Goal: Check status: Check status

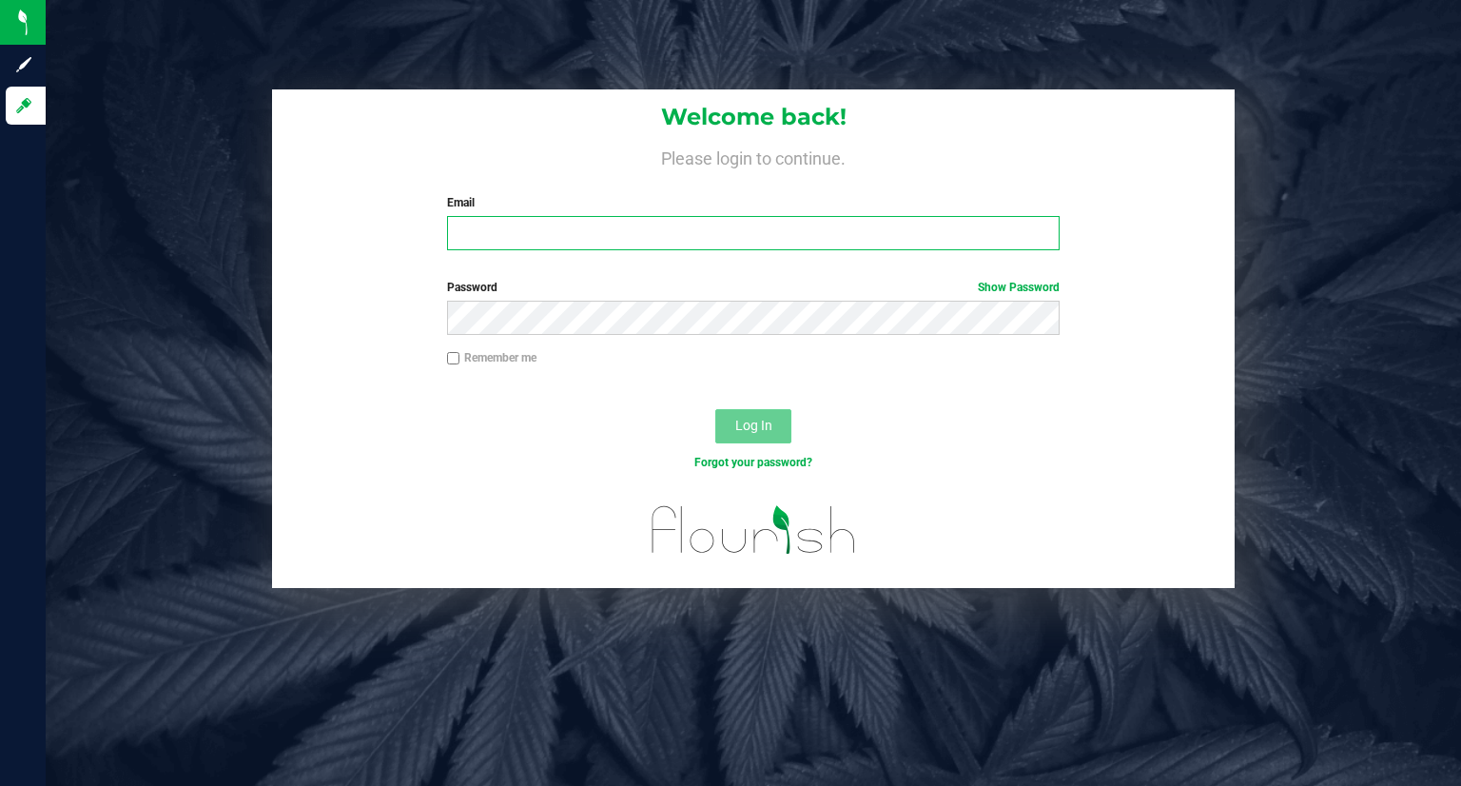
type input "[PERSON_NAME][EMAIL_ADDRESS][DOMAIN_NAME]"
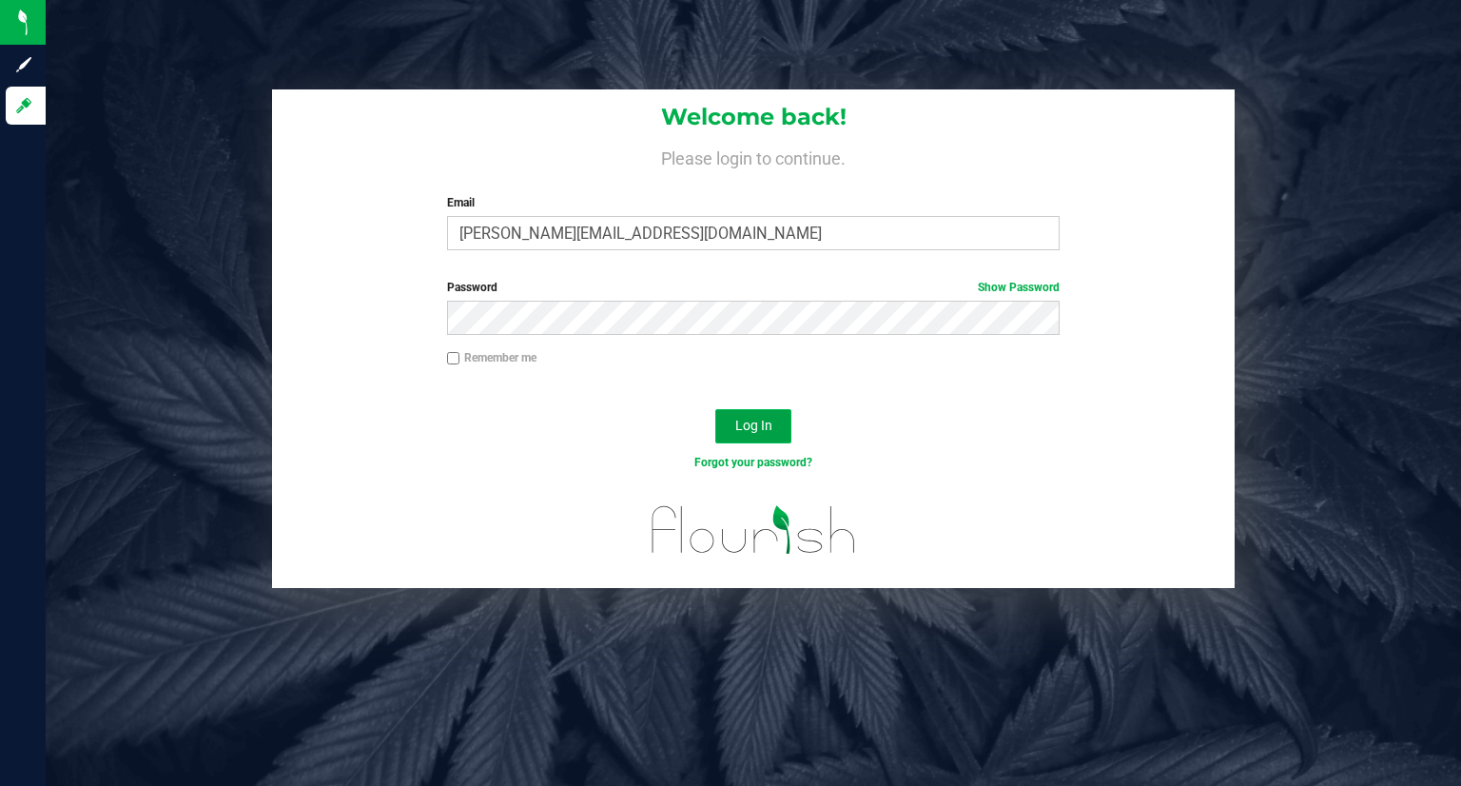
click at [739, 413] on button "Log In" at bounding box center [753, 426] width 76 height 34
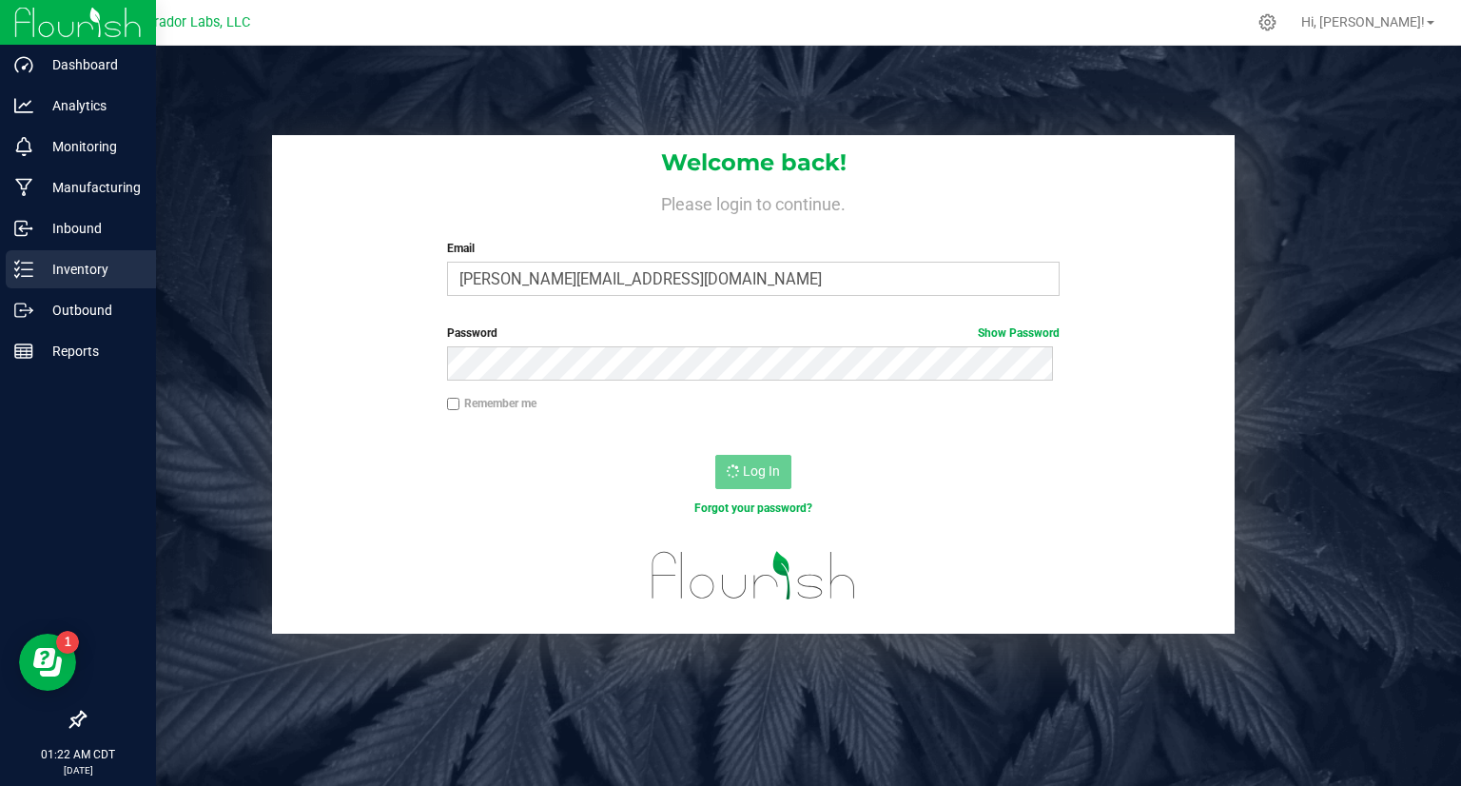
click at [33, 263] on p "Inventory" at bounding box center [90, 269] width 114 height 23
click at [31, 264] on icon at bounding box center [23, 269] width 19 height 19
click at [8, 291] on link "Outbound" at bounding box center [78, 311] width 156 height 41
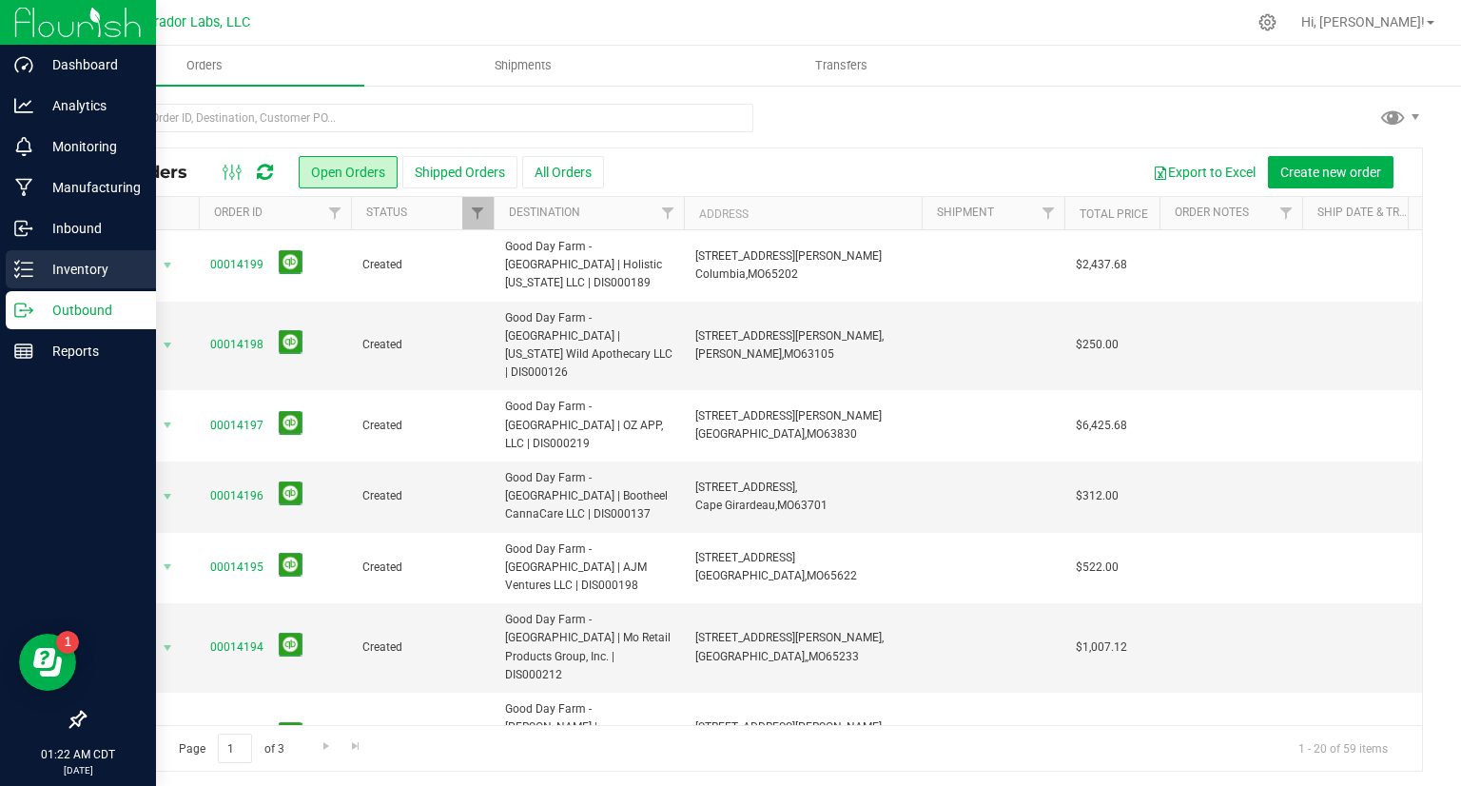
click at [59, 279] on p "Inventory" at bounding box center [90, 269] width 114 height 23
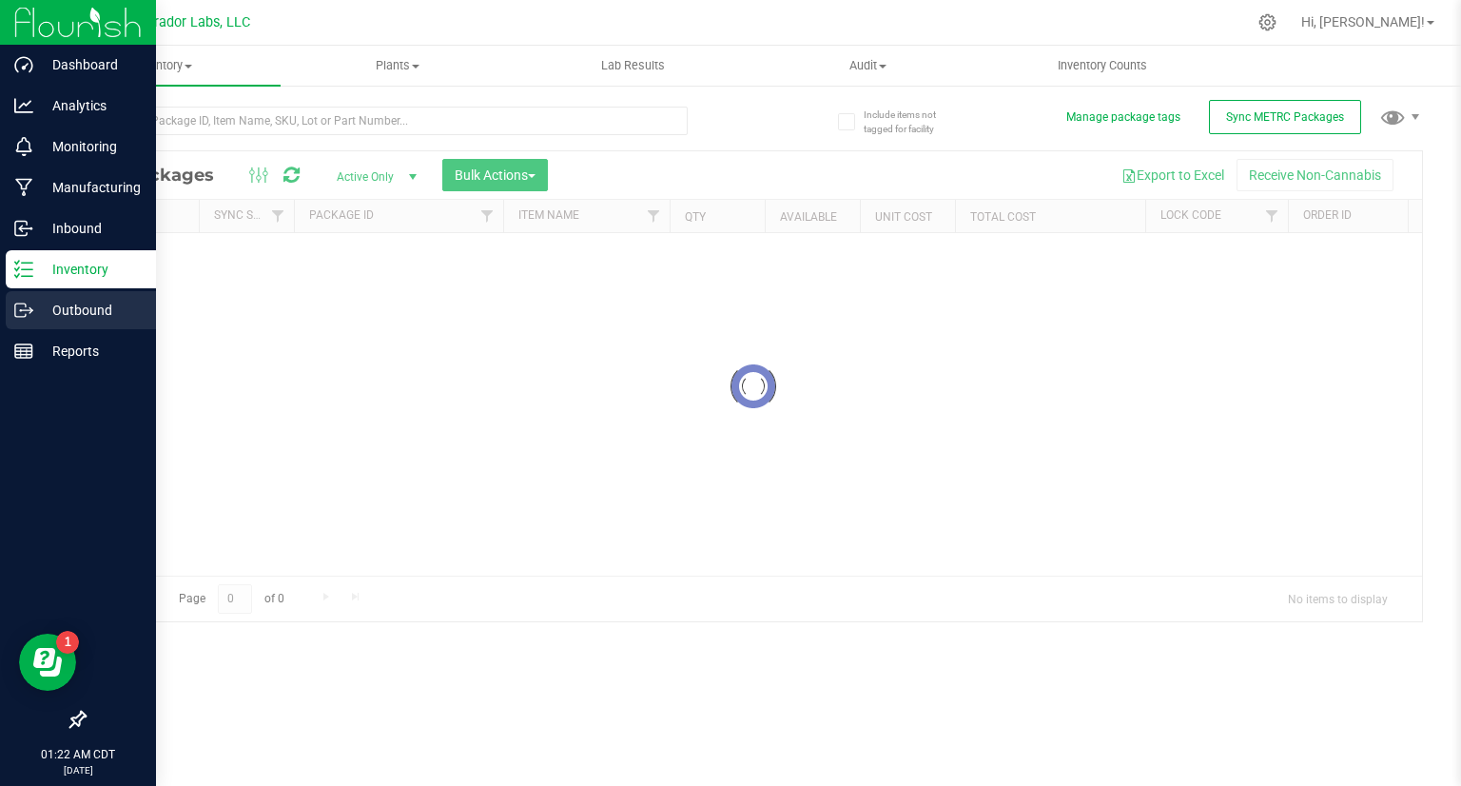
click at [77, 311] on p "Outbound" at bounding box center [90, 310] width 114 height 23
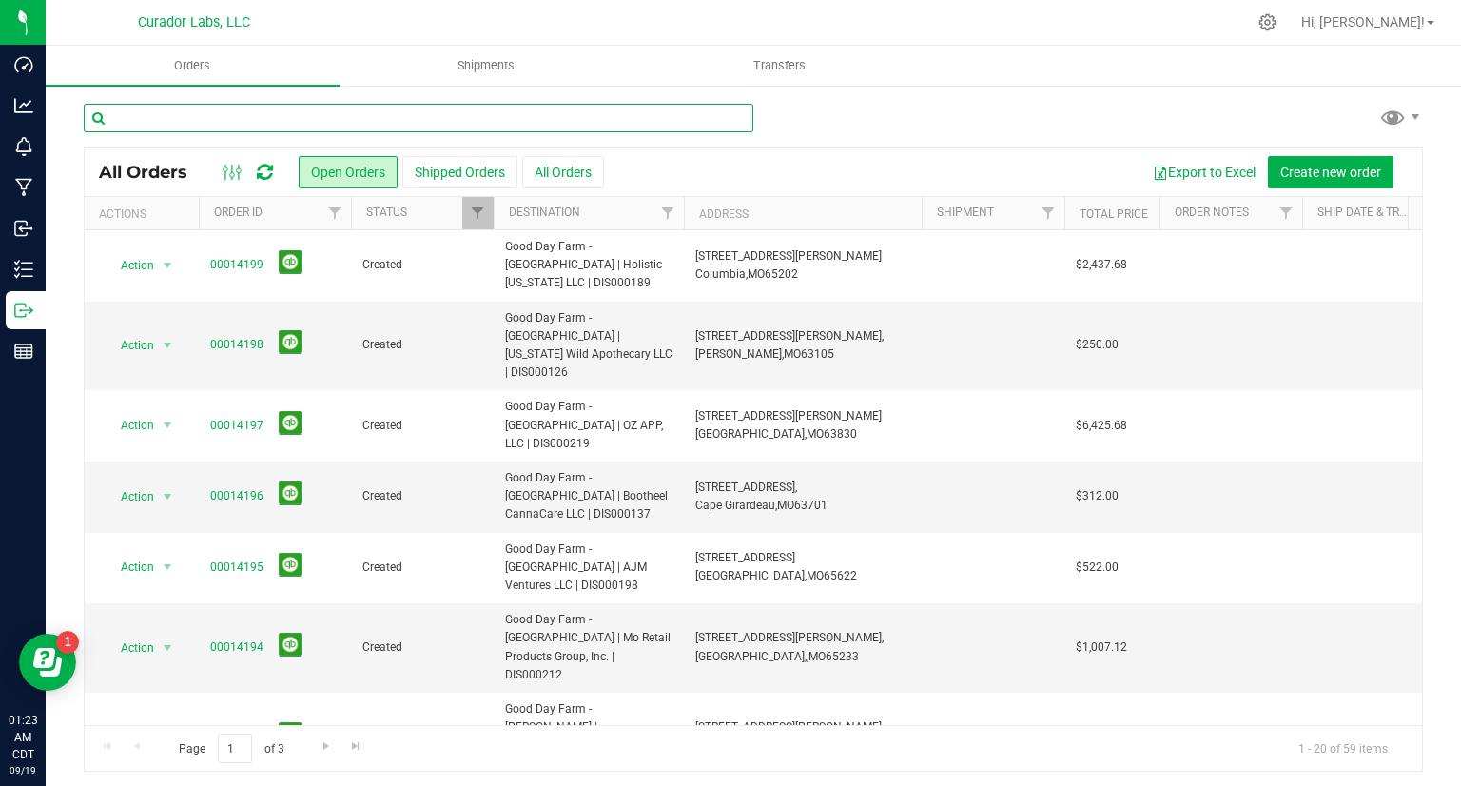
click at [323, 123] on input "text" at bounding box center [419, 118] width 670 height 29
type input "[PERSON_NAME]"
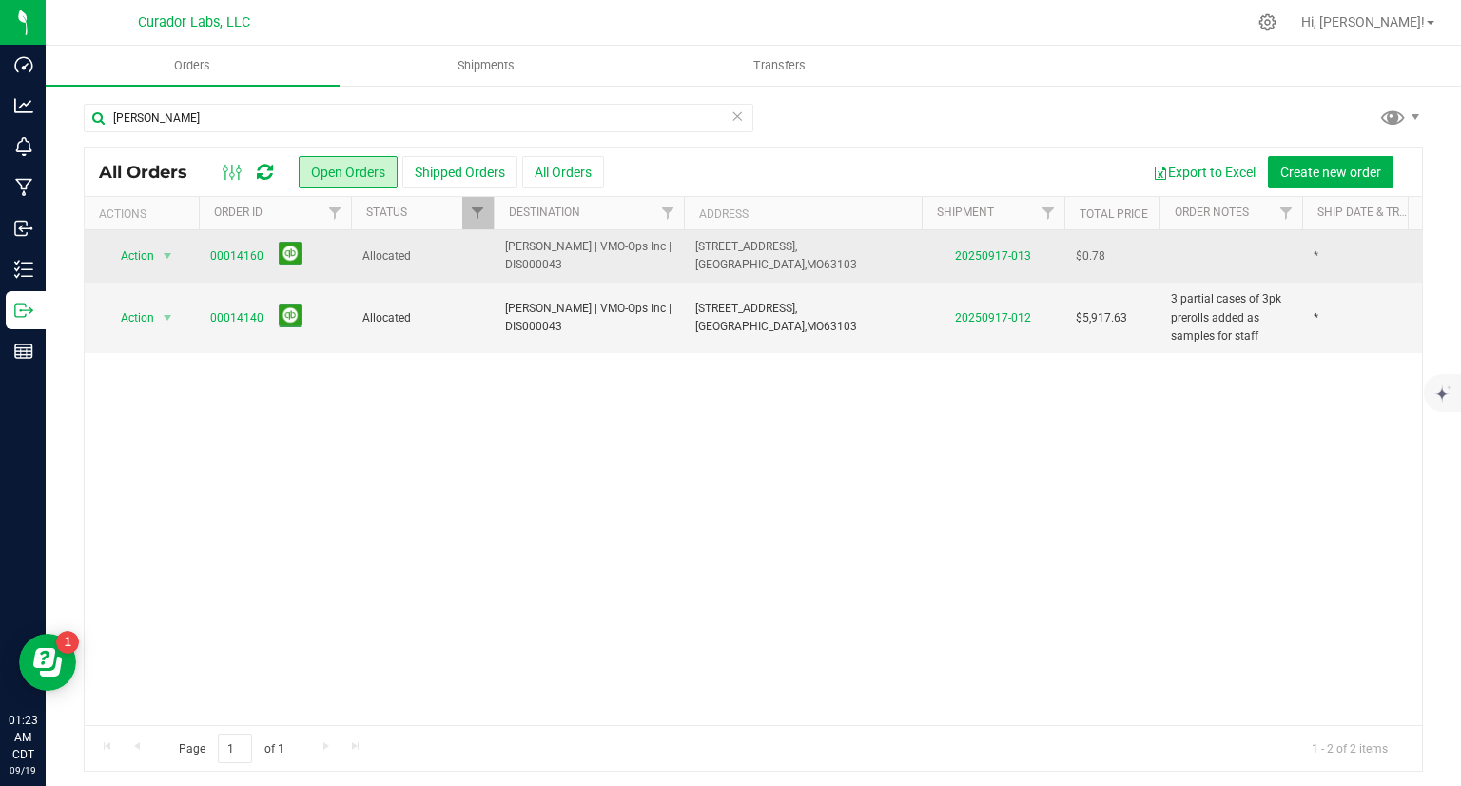
click at [221, 260] on link "00014160" at bounding box center [236, 256] width 53 height 18
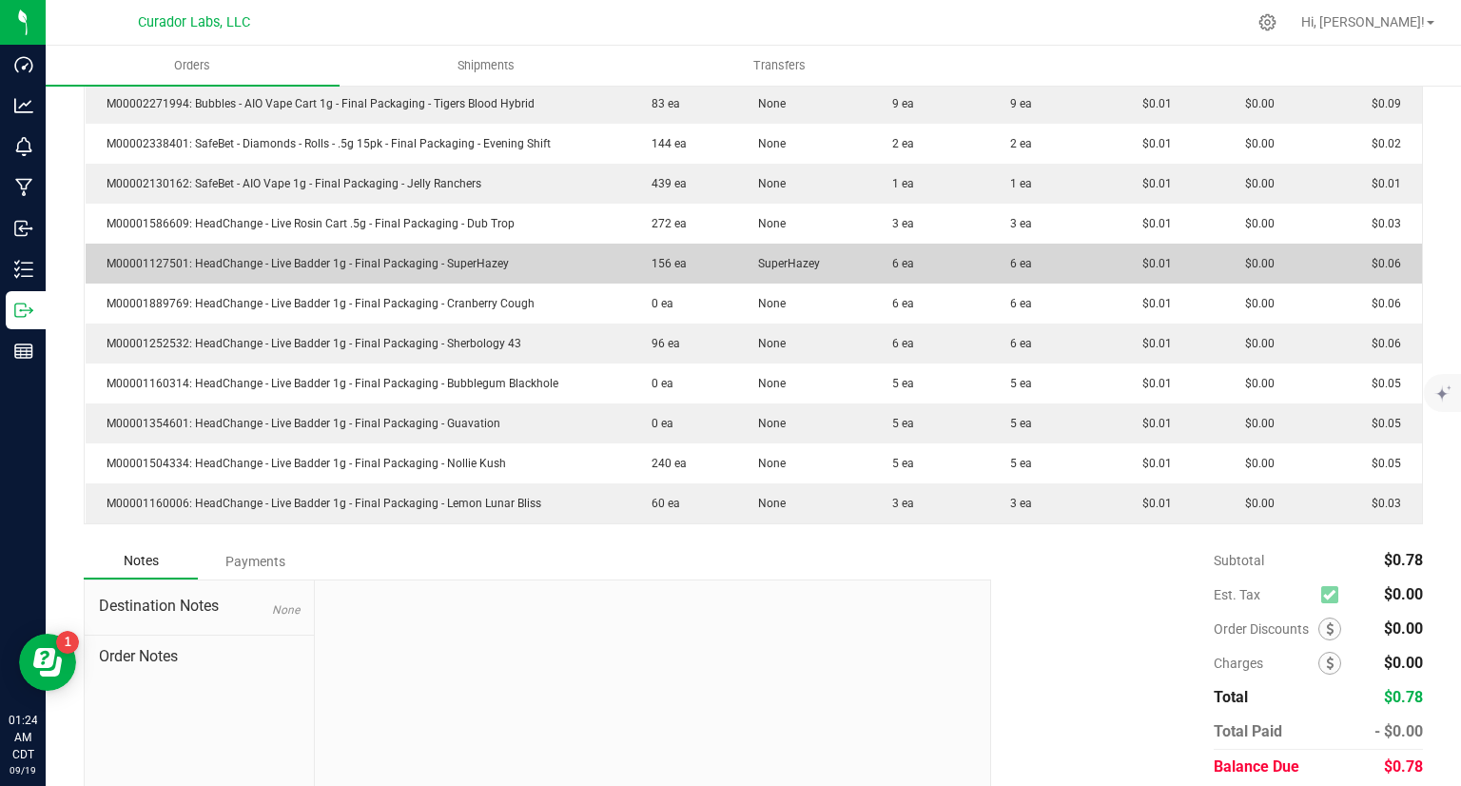
scroll to position [763, 0]
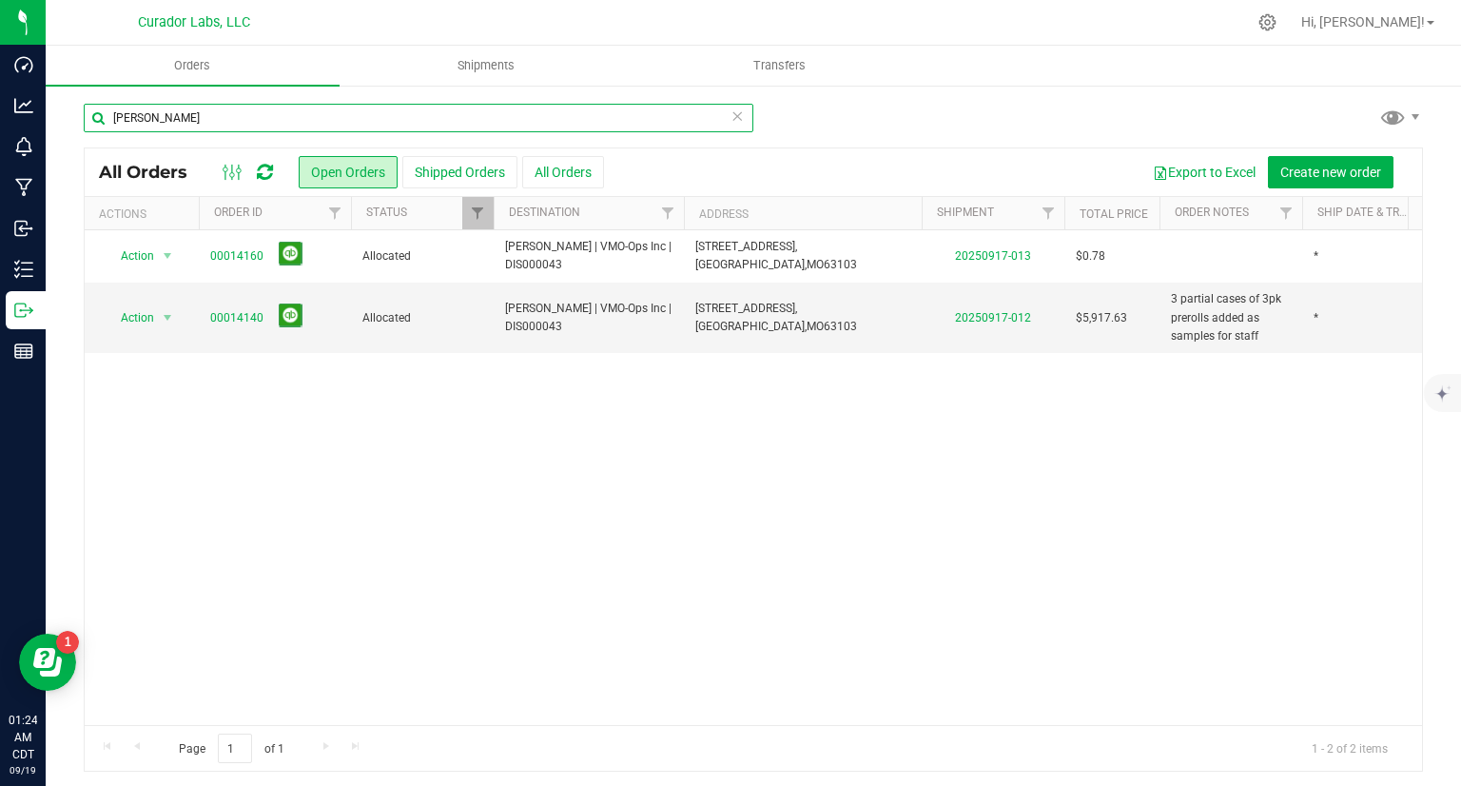
drag, startPoint x: 186, startPoint y: 126, endPoint x: 64, endPoint y: 132, distance: 122.8
click at [64, 132] on div "[PERSON_NAME] All Orders Open Orders Shipped Orders All Orders Export to Excel …" at bounding box center [753, 437] width 1415 height 707
type input "[PERSON_NAME]"
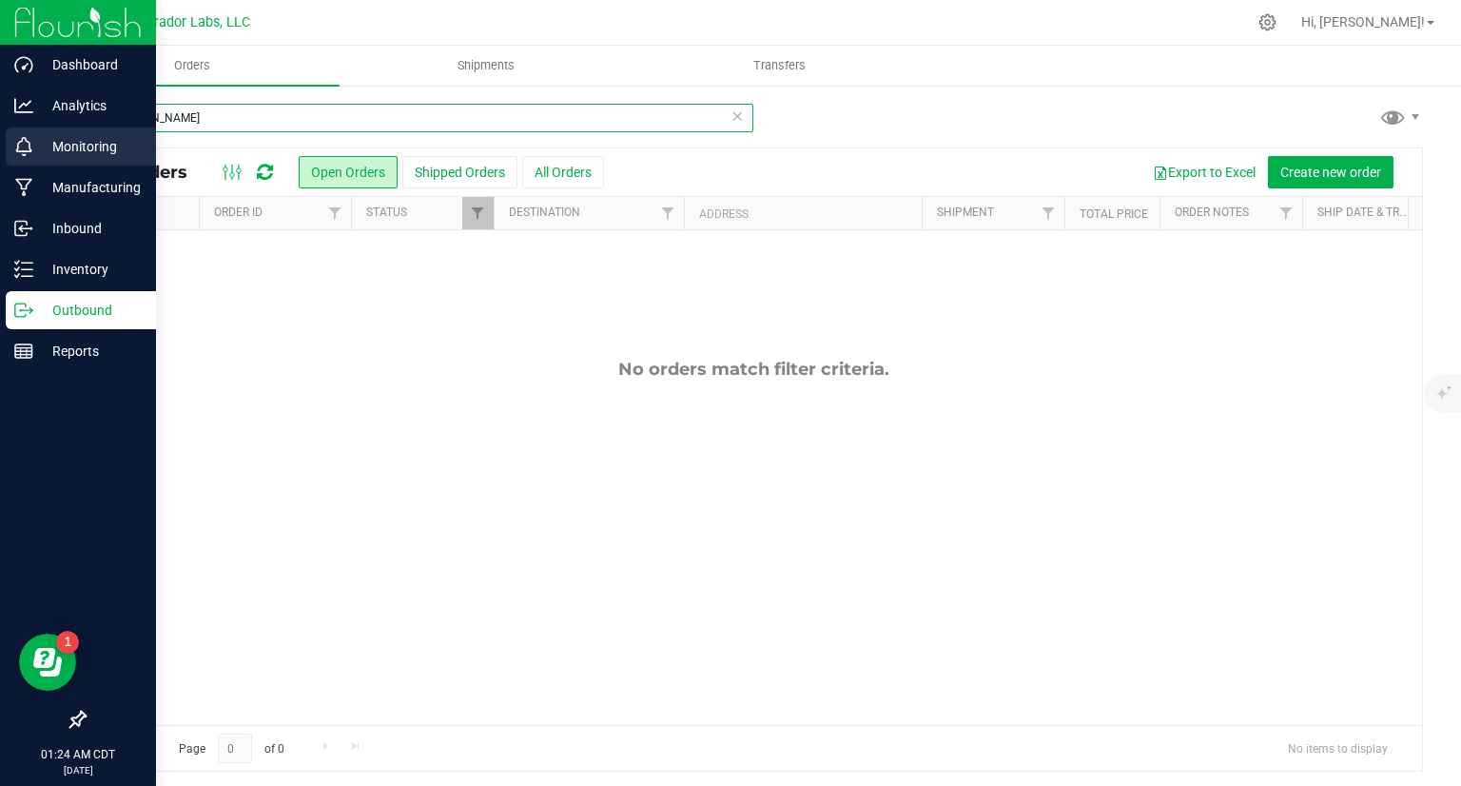
drag, startPoint x: 188, startPoint y: 119, endPoint x: 20, endPoint y: 132, distance: 168.9
click at [20, 132] on div "Dashboard Analytics Monitoring Manufacturing Inbound Inventory Outbound Reports…" at bounding box center [730, 393] width 1461 height 786
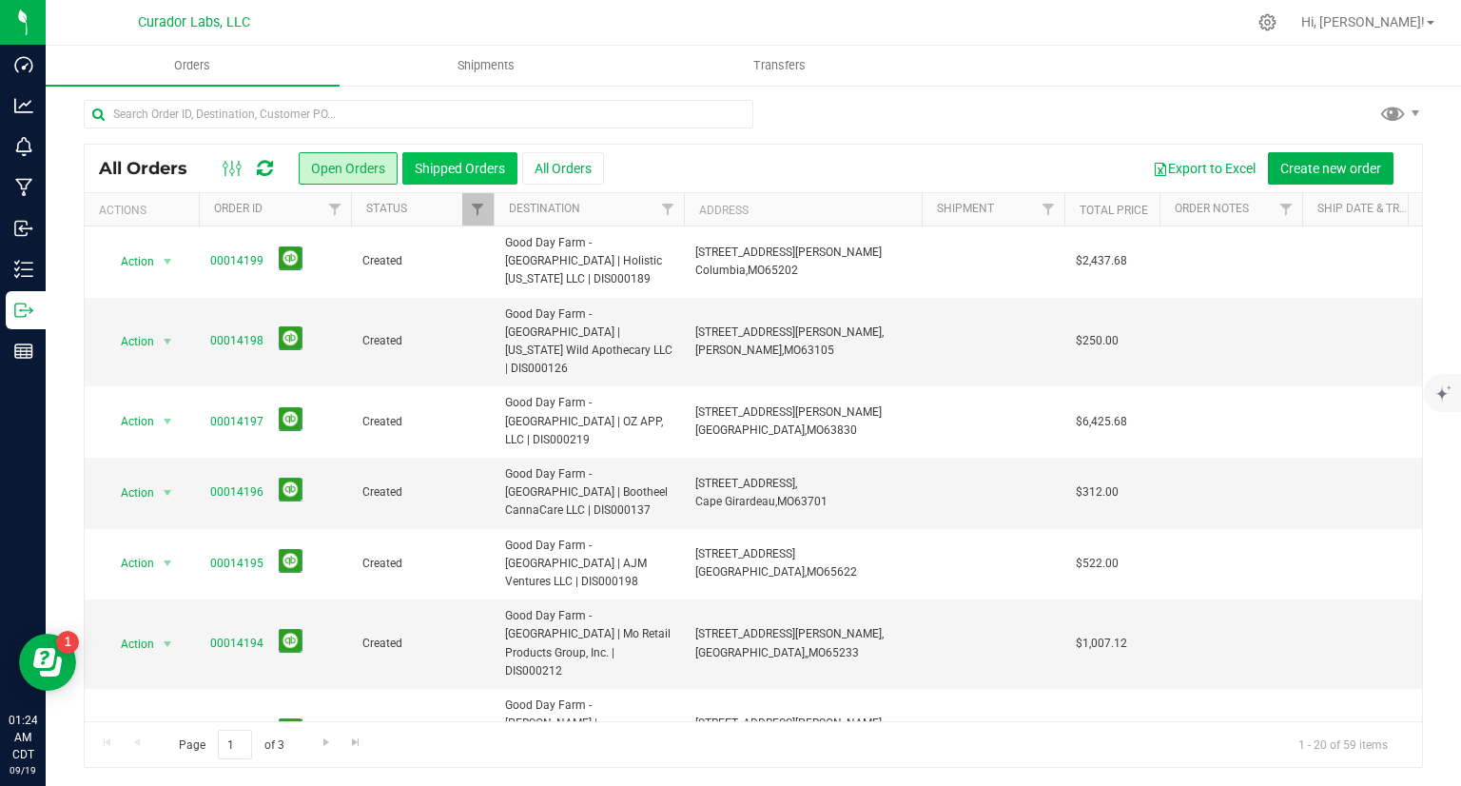
click at [431, 165] on button "Shipped Orders" at bounding box center [459, 168] width 115 height 32
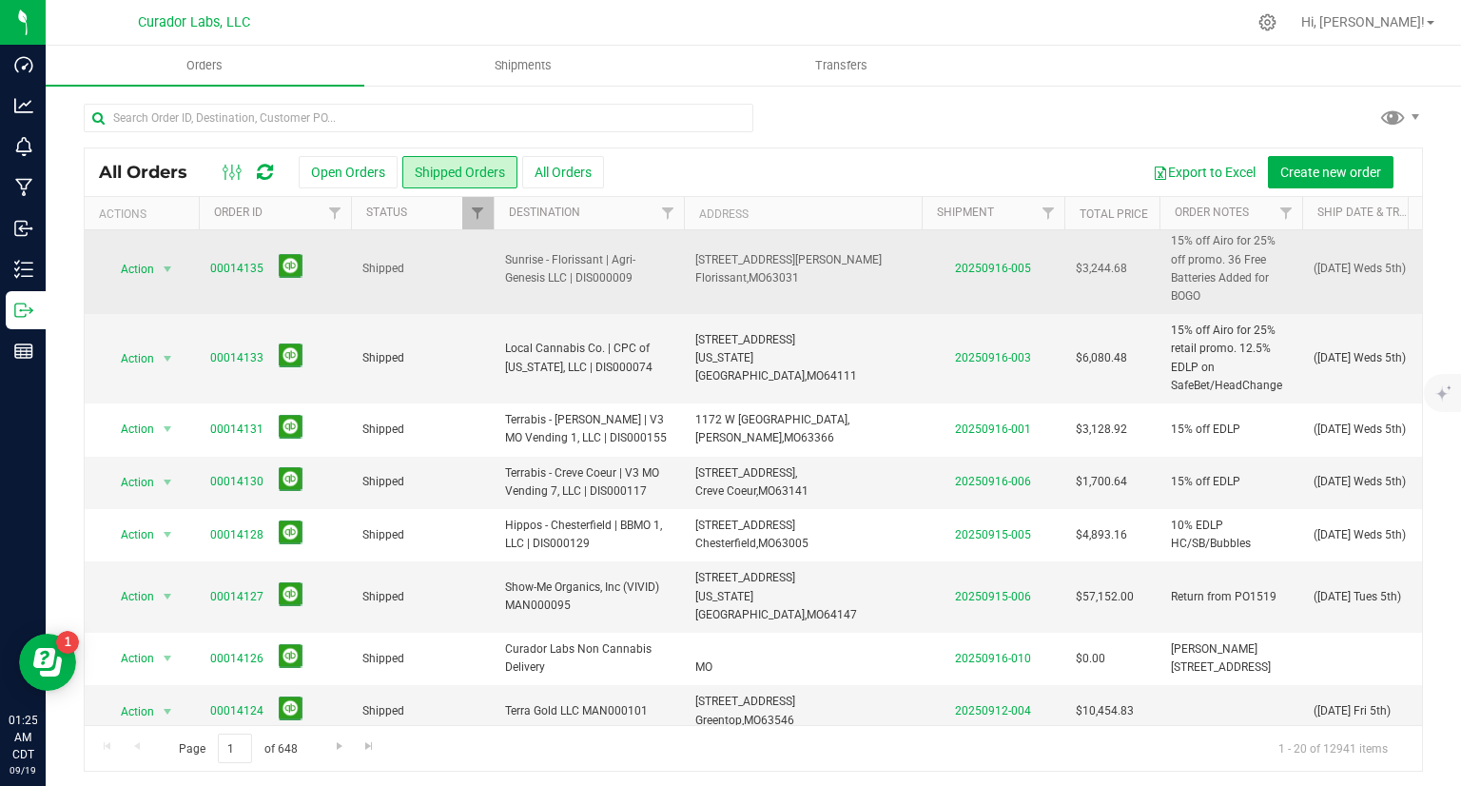
scroll to position [413, 0]
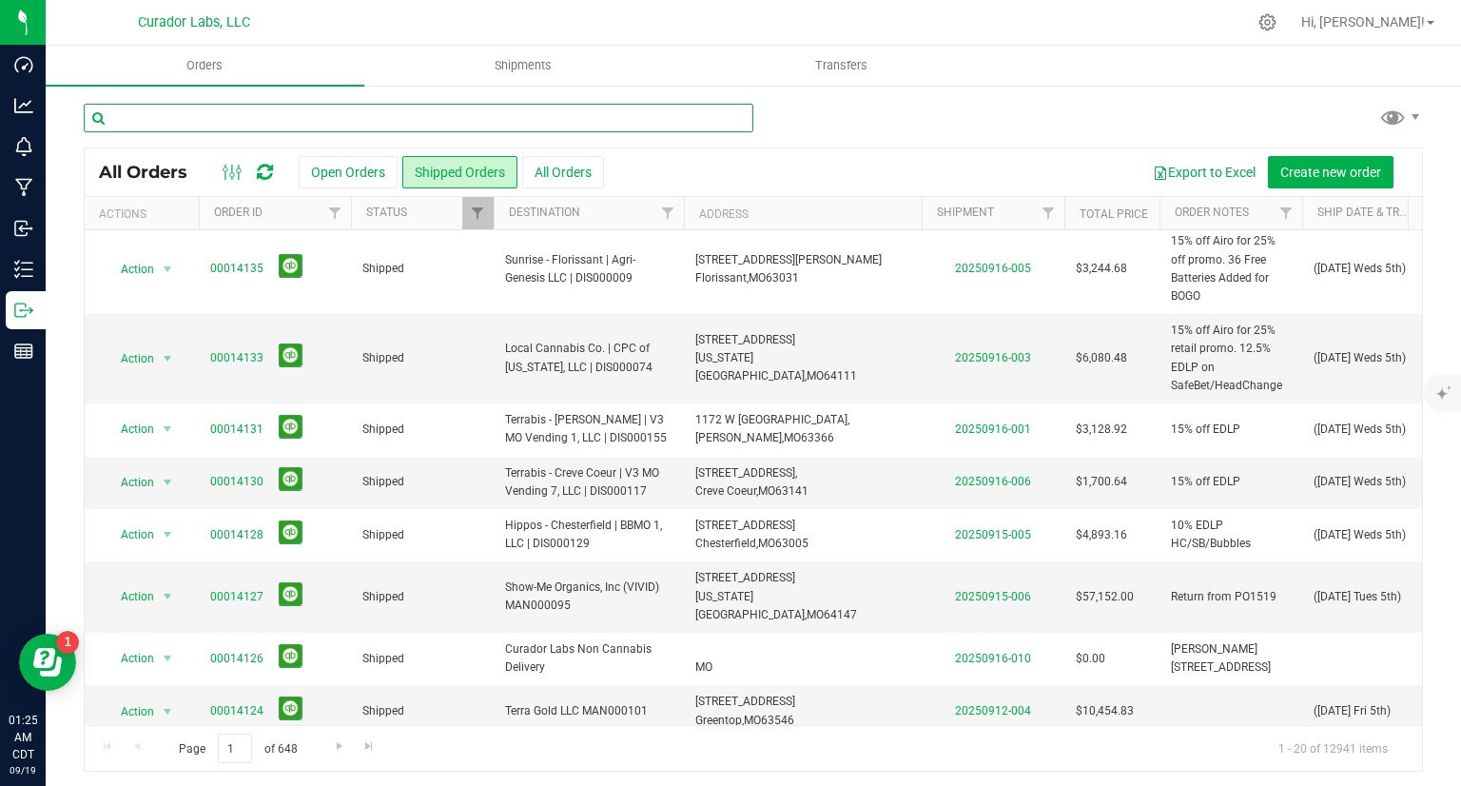
click at [278, 108] on input "text" at bounding box center [419, 118] width 670 height 29
type input "[PERSON_NAME]"
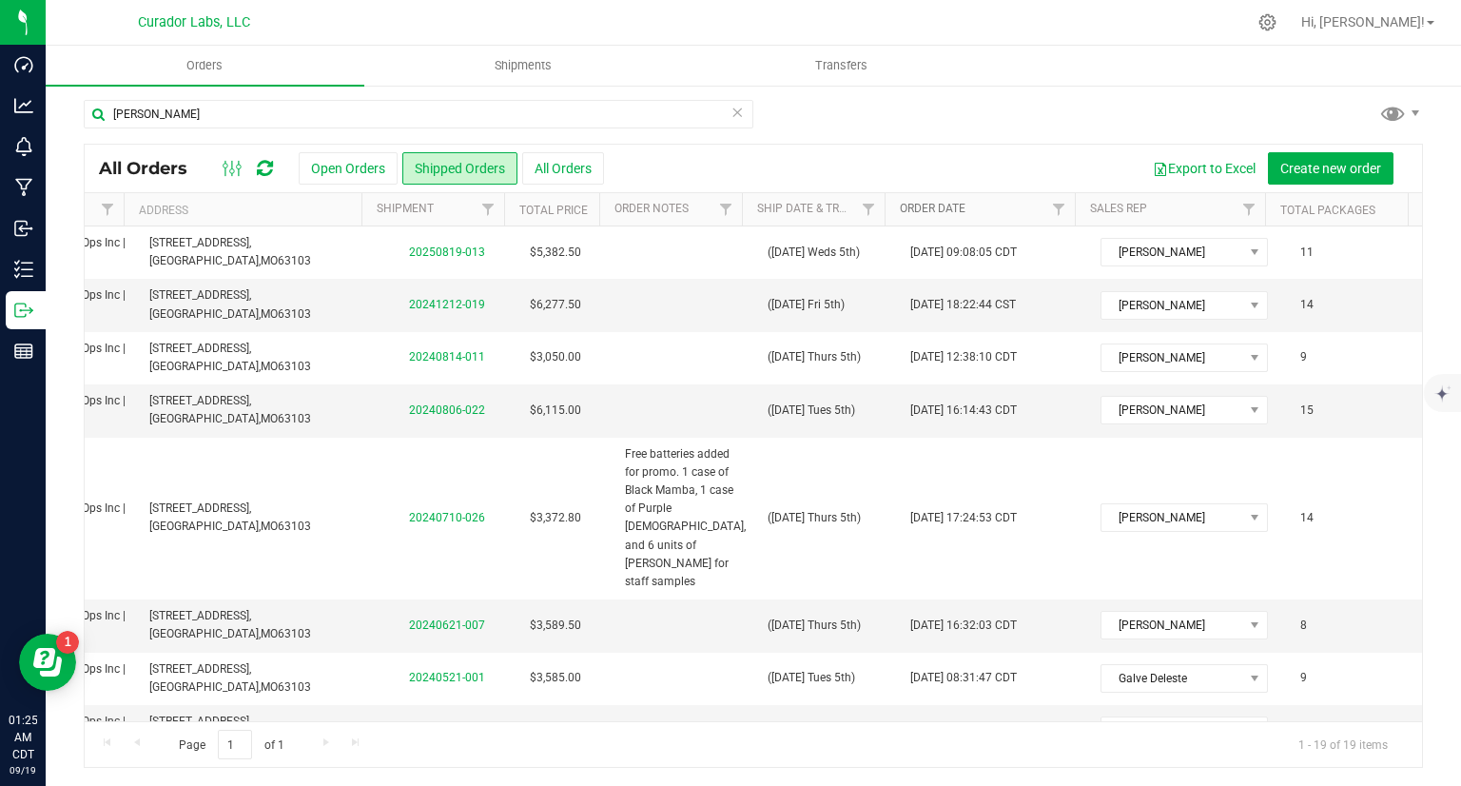
click at [927, 213] on link "Order Date" at bounding box center [933, 208] width 66 height 13
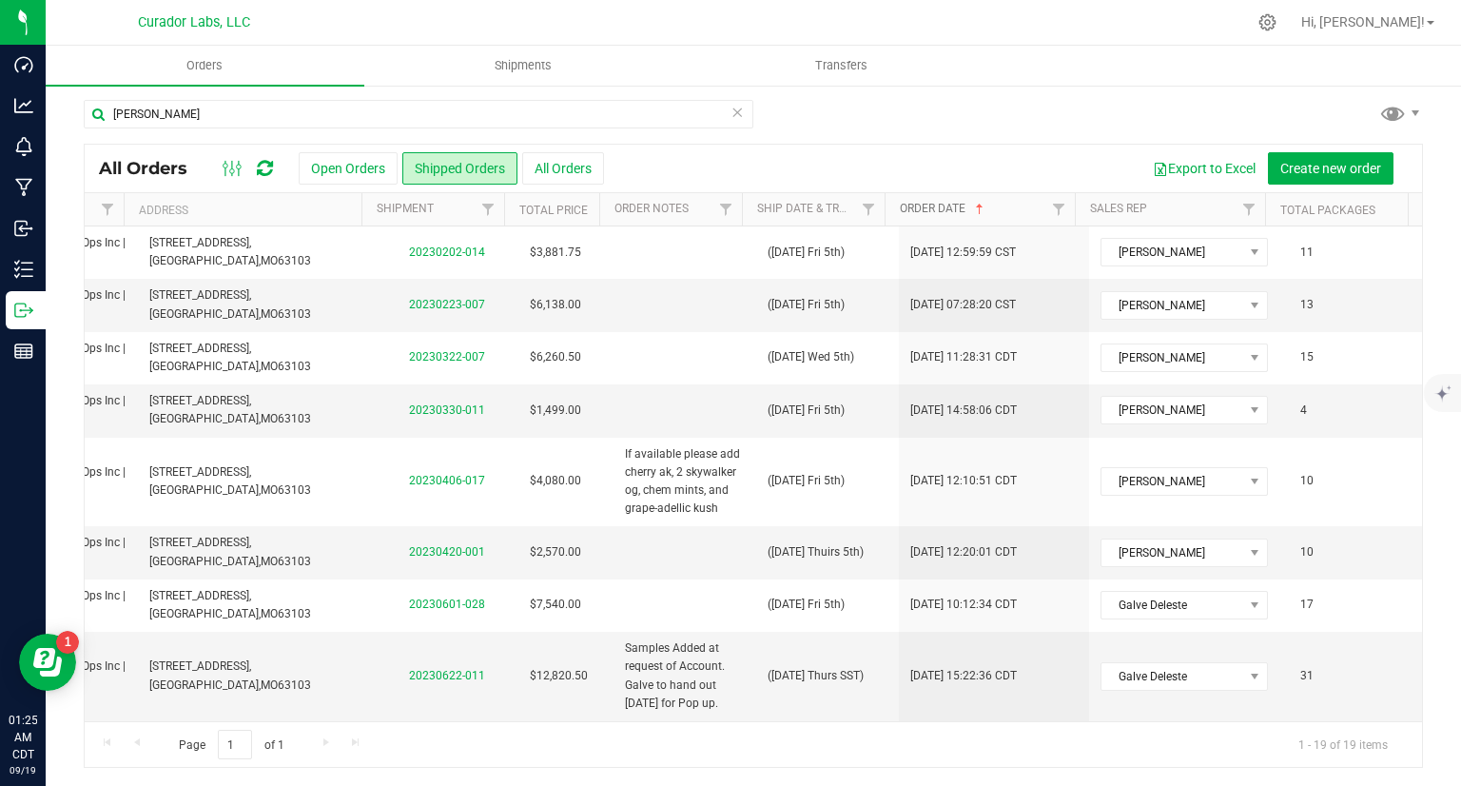
click at [927, 213] on link "Order Date" at bounding box center [943, 208] width 87 height 13
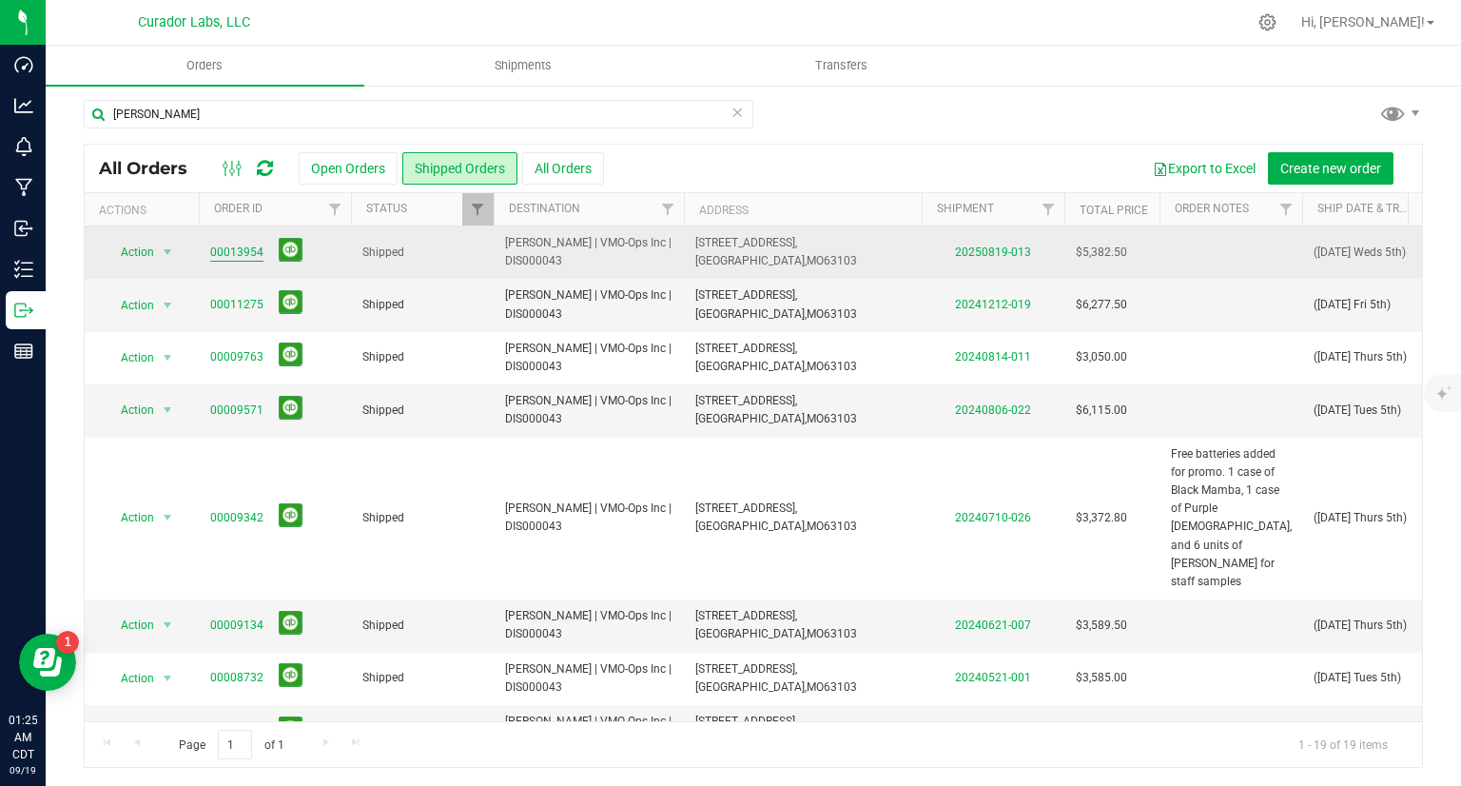
click at [236, 256] on link "00013954" at bounding box center [236, 252] width 53 height 18
